Goal: Task Accomplishment & Management: Use online tool/utility

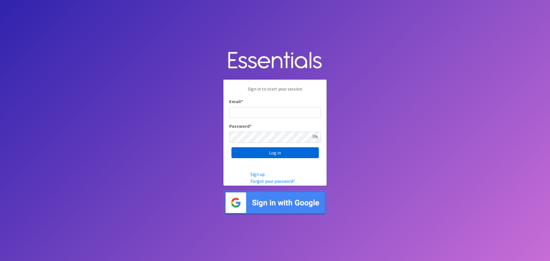
type input "lily@milwaukeediapermission.org"
click at [265, 151] on input "Log in" at bounding box center [274, 152] width 87 height 11
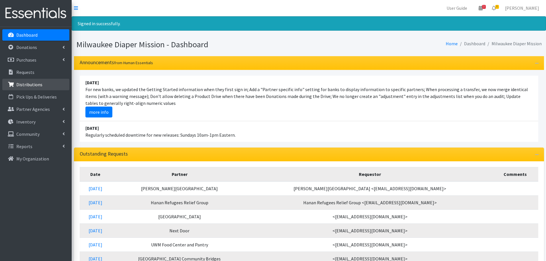
click at [27, 86] on p "Distributions" at bounding box center [29, 85] width 26 height 6
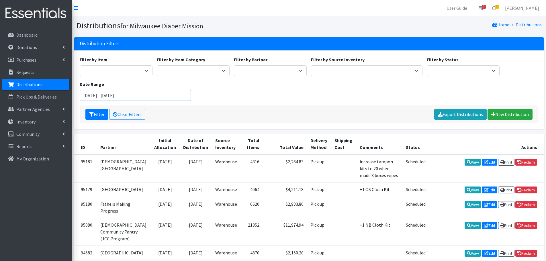
click at [104, 96] on input "June 21, 2025 - September 21, 2025" at bounding box center [135, 95] width 111 height 11
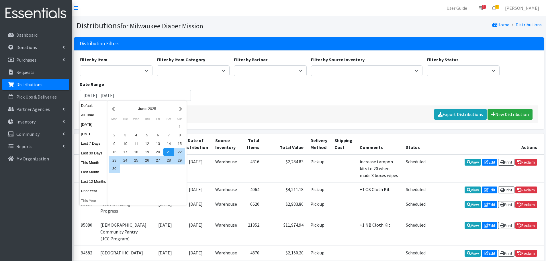
click at [90, 199] on button "This Year" at bounding box center [94, 200] width 28 height 8
type input "January 1, 2025 - December 31, 2025"
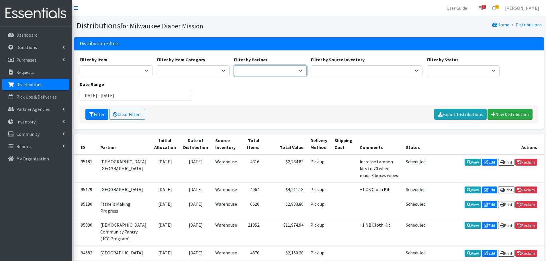
click at [244, 68] on select "Bay View Community Center BOMB Doulas Camp Reunite Cathedral Center, Inc Cross …" at bounding box center [270, 70] width 73 height 11
select select "4177"
click at [234, 65] on select "Bay View Community Center BOMB Doulas Camp Reunite Cathedral Center, Inc Cross …" at bounding box center [270, 70] width 73 height 11
click at [90, 117] on button "Filter" at bounding box center [96, 114] width 23 height 11
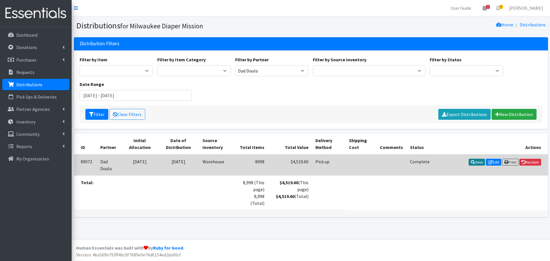
click at [471, 163] on icon at bounding box center [473, 162] width 4 height 4
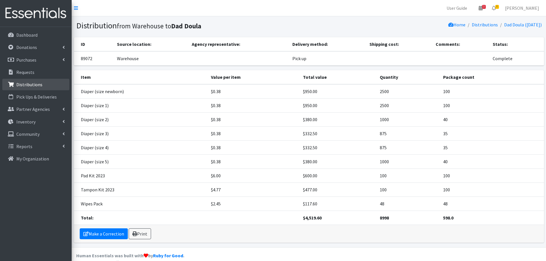
click at [14, 86] on icon at bounding box center [10, 84] width 7 height 5
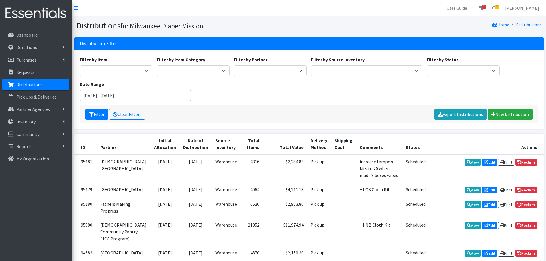
click at [157, 99] on input "June 21, 2025 - September 21, 2025" at bounding box center [135, 95] width 111 height 11
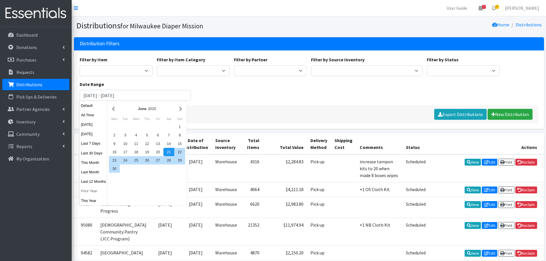
click at [92, 190] on button "Prior Year" at bounding box center [94, 191] width 28 height 8
type input "[DATE] - [DATE]"
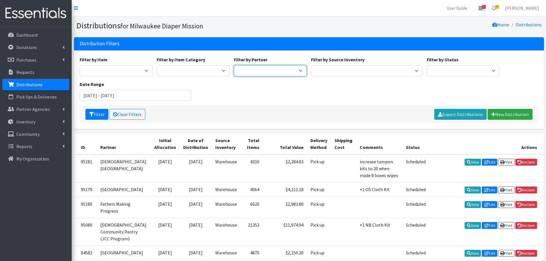
click at [276, 73] on select "Bay View Community Center BOMB Doulas Camp Reunite Cathedral Center, Inc Cross …" at bounding box center [270, 70] width 73 height 11
select select "4177"
click at [234, 65] on select "Bay View Community Center BOMB Doulas Camp Reunite Cathedral Center, Inc Cross …" at bounding box center [270, 70] width 73 height 11
click at [102, 114] on button "Filter" at bounding box center [96, 114] width 23 height 11
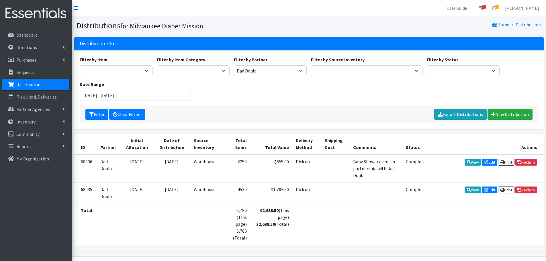
click at [131, 109] on link "Clear Filters" at bounding box center [127, 114] width 36 height 11
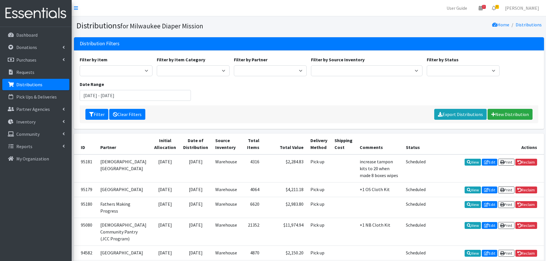
click at [116, 113] on icon at bounding box center [115, 114] width 5 height 5
